Goal: Information Seeking & Learning: Learn about a topic

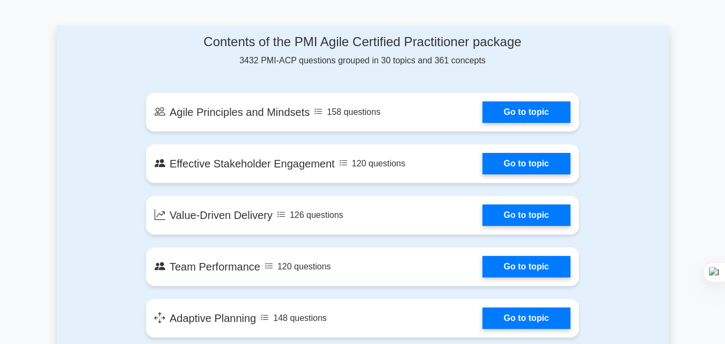
scroll to position [570, 0]
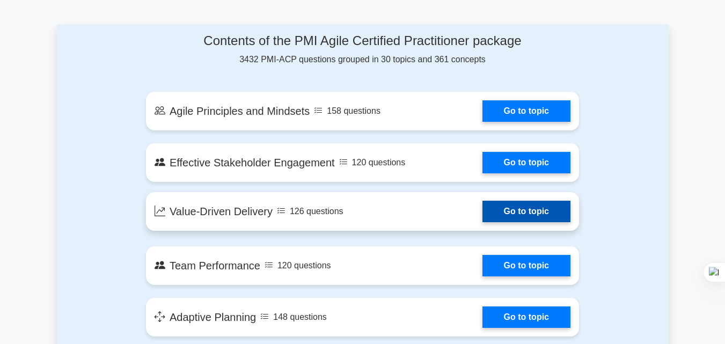
click at [510, 210] on link "Go to topic" at bounding box center [526, 211] width 88 height 21
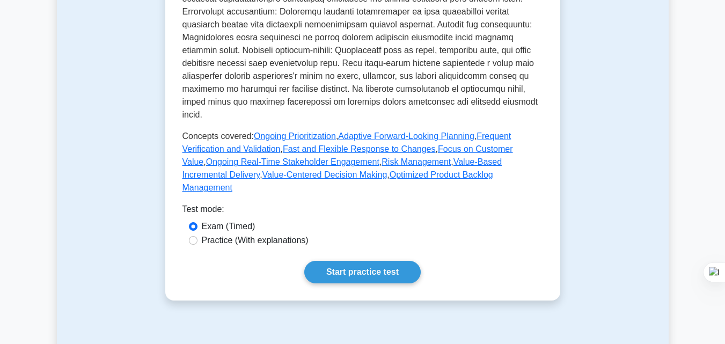
scroll to position [459, 0]
